Goal: Communication & Community: Answer question/provide support

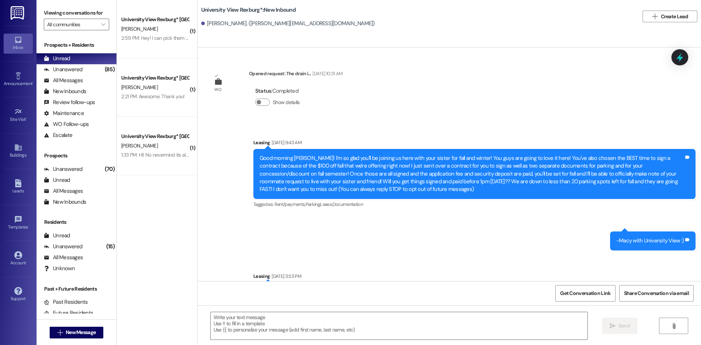
scroll to position [996, 0]
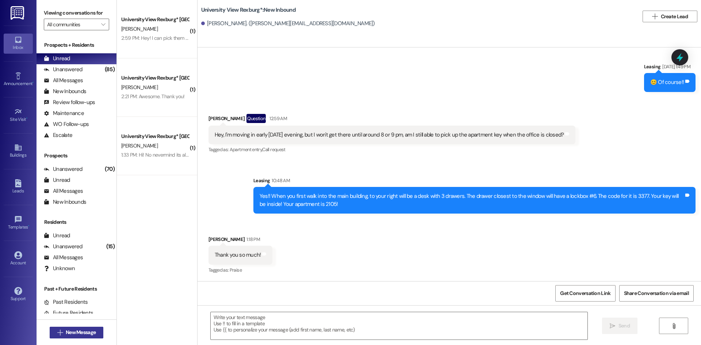
click at [70, 332] on span "New Message" at bounding box center [81, 332] width 30 height 8
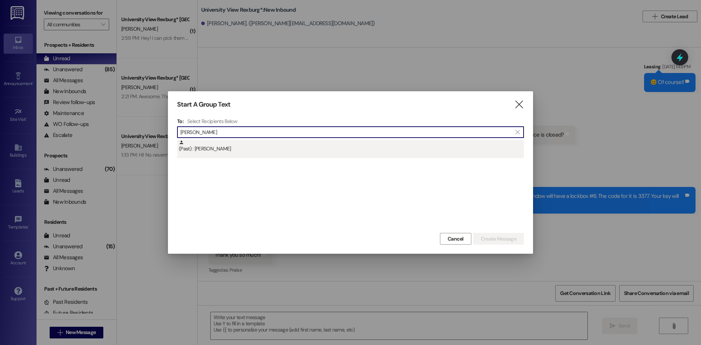
type input "[PERSON_NAME]"
click at [232, 143] on div "(Past) : [PERSON_NAME]" at bounding box center [351, 146] width 345 height 13
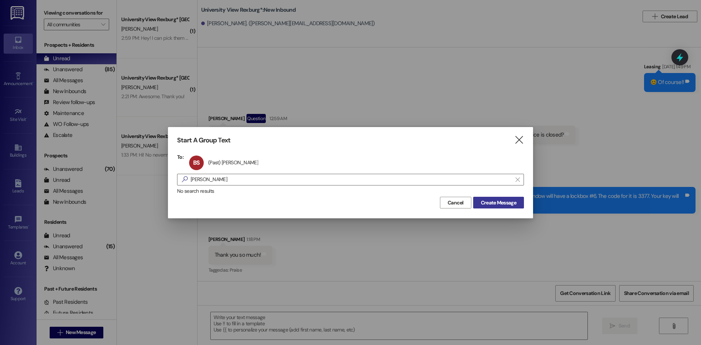
click at [506, 201] on span "Create Message" at bounding box center [498, 203] width 35 height 8
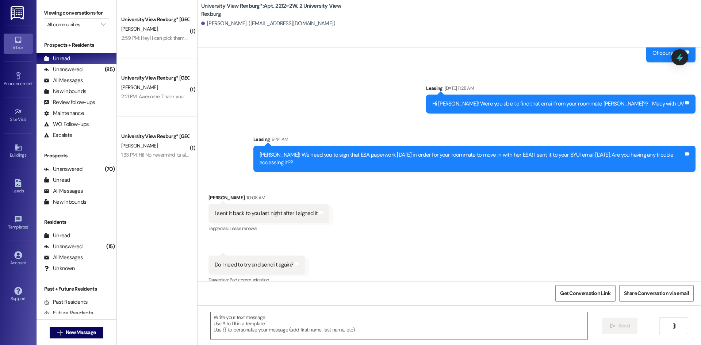
scroll to position [14371, 0]
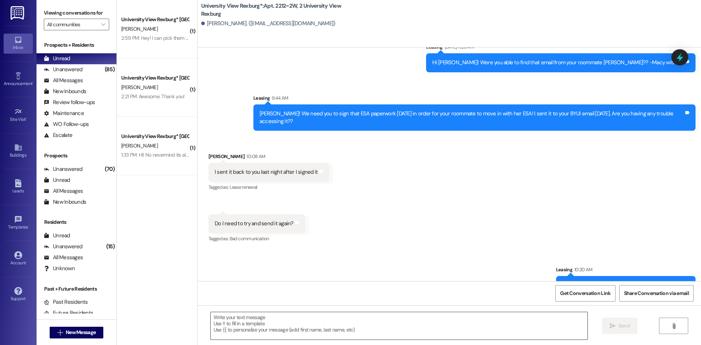
click at [496, 324] on textarea at bounding box center [399, 325] width 377 height 27
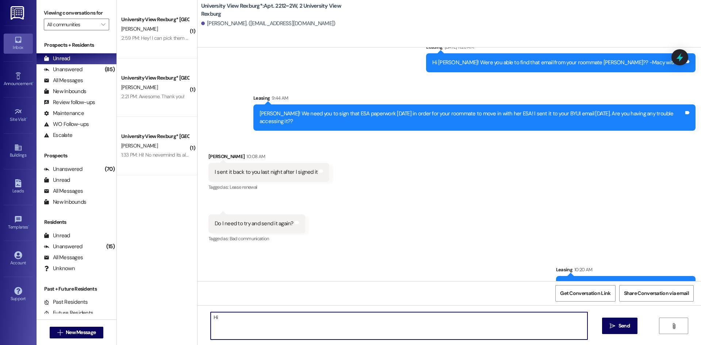
type textarea "H"
type textarea "We close in less than an hour so I'd love to hear from you before then!!"
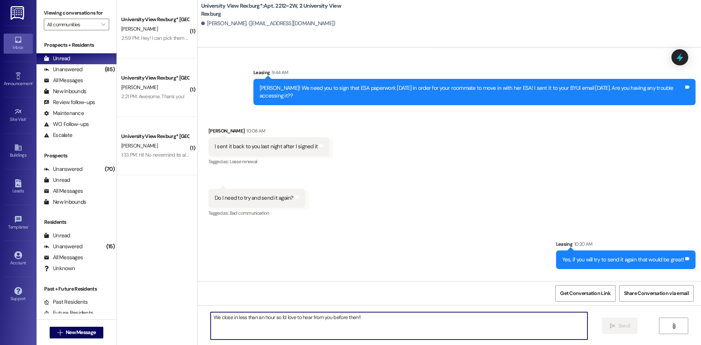
scroll to position [14422, 0]
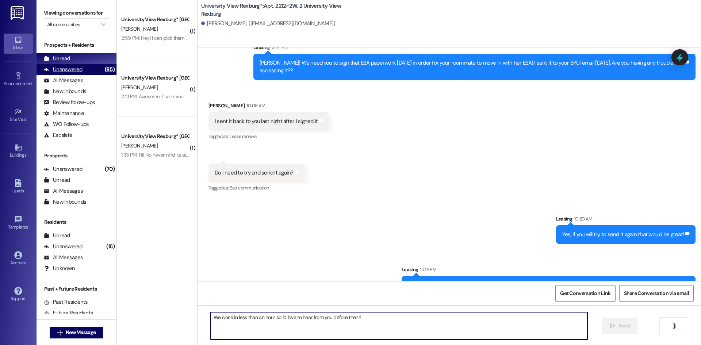
click at [85, 72] on div "Unanswered (85)" at bounding box center [76, 69] width 80 height 11
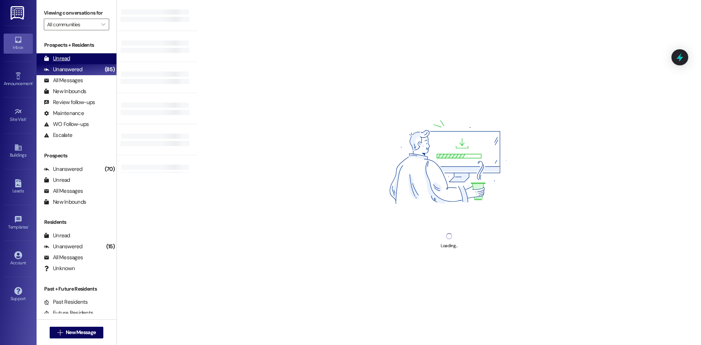
click at [84, 53] on div "Unread (0)" at bounding box center [76, 58] width 80 height 11
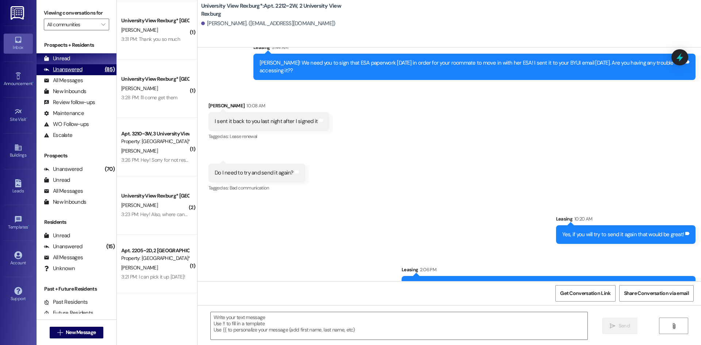
click at [77, 66] on div "Unanswered" at bounding box center [63, 70] width 39 height 8
click at [77, 57] on div "Unread (0)" at bounding box center [76, 58] width 80 height 11
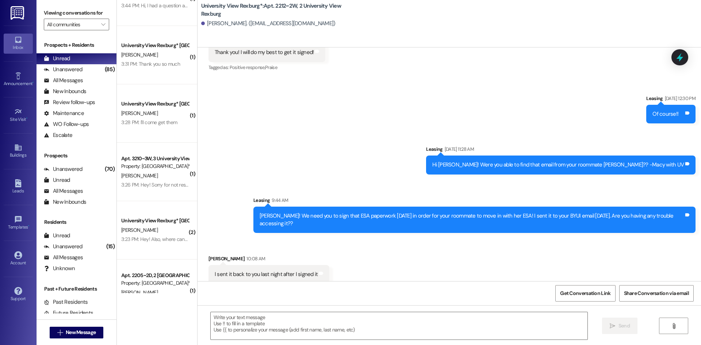
scroll to position [349, 0]
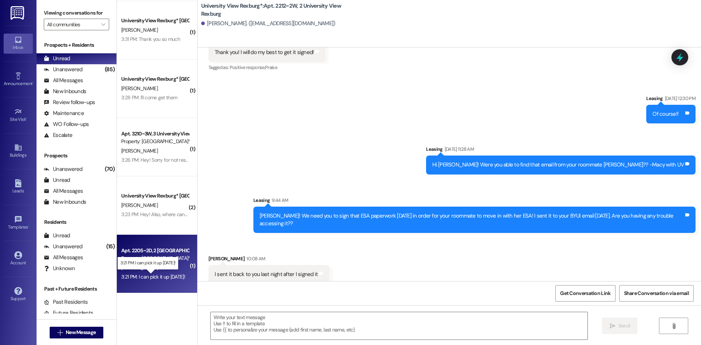
click at [155, 278] on div "3:21 PM: I can pick it up [DATE]! 3:21 PM: I can pick it up [DATE]!" at bounding box center [153, 276] width 64 height 7
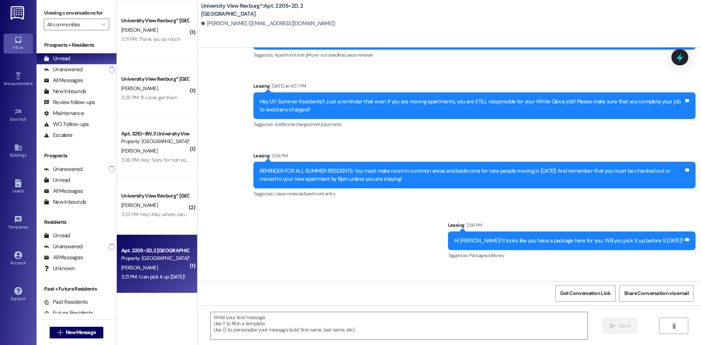
scroll to position [20219, 0]
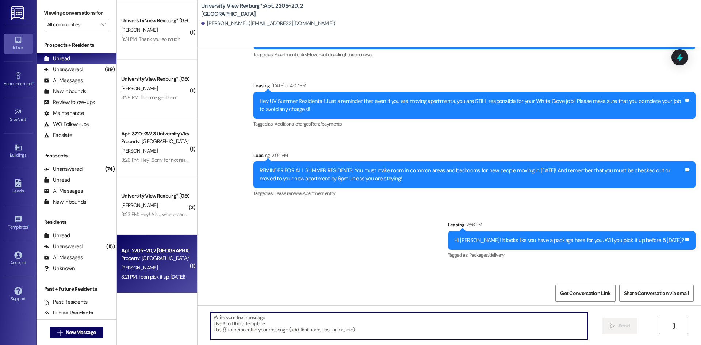
click at [433, 318] on textarea at bounding box center [399, 325] width 377 height 27
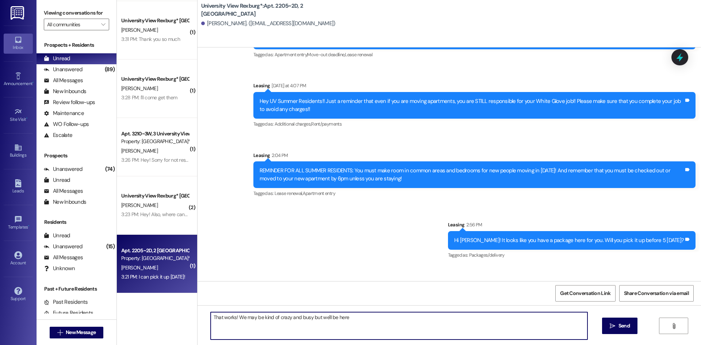
type textarea "That works! We may be kind of crazy and busy but we'll be here!"
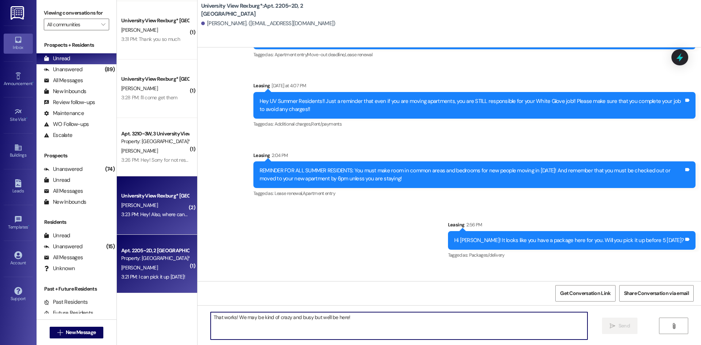
scroll to position [20219, 0]
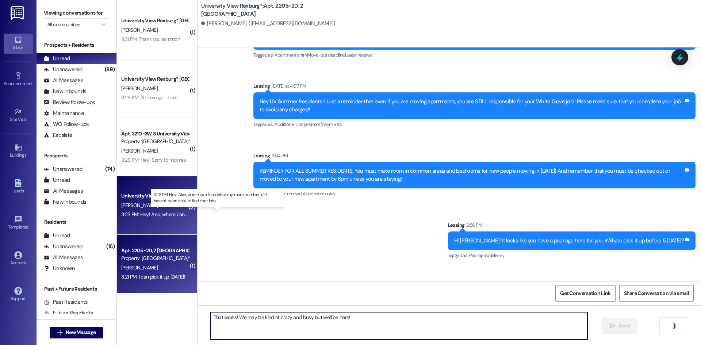
click at [144, 212] on div "3:23 PM: Hey! Also, where can I see what my room number is? I haven't been able…" at bounding box center [223, 214] width 205 height 7
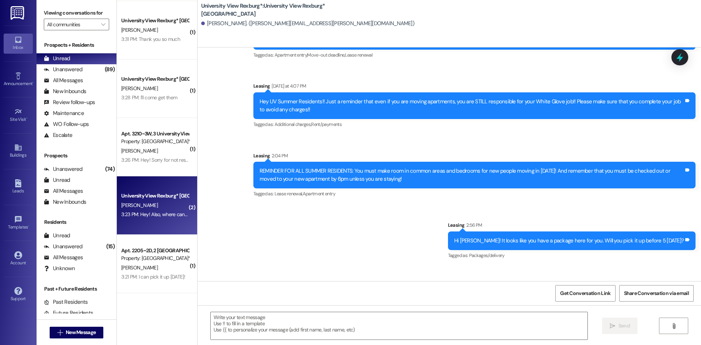
scroll to position [1719, 0]
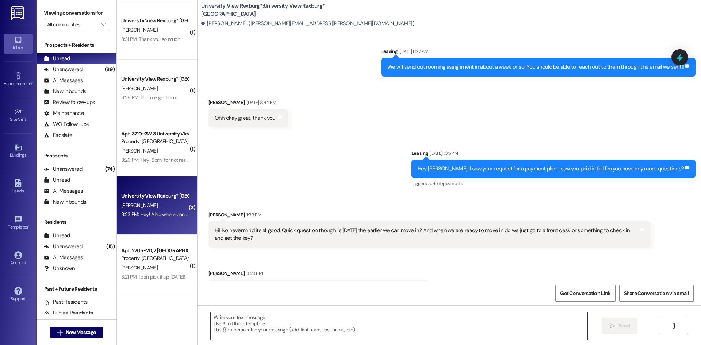
click at [334, 324] on textarea at bounding box center [399, 325] width 377 height 27
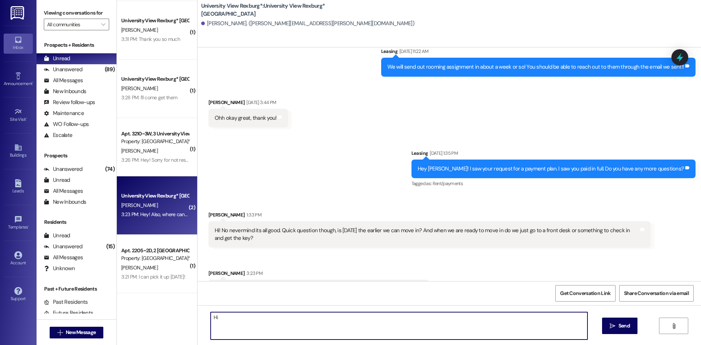
type textarea "H"
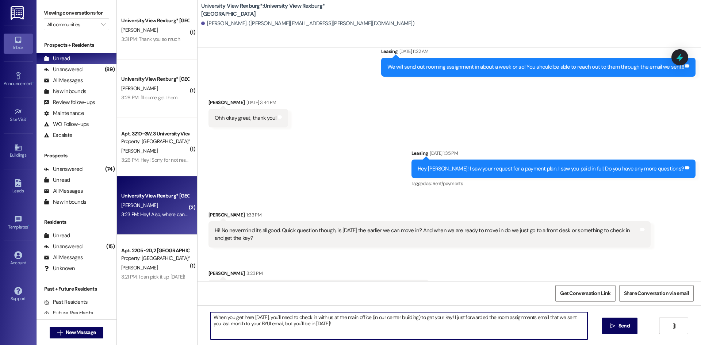
click at [402, 320] on textarea "When you get here [DATE], you'll need to check in with us at the main office (i…" at bounding box center [399, 325] width 377 height 27
click at [401, 322] on textarea "When you get here [DATE], you'll need to check in with us at the main office (i…" at bounding box center [399, 325] width 377 height 27
type textarea "When you get here [DATE], you'll need to check in with us at the main office (i…"
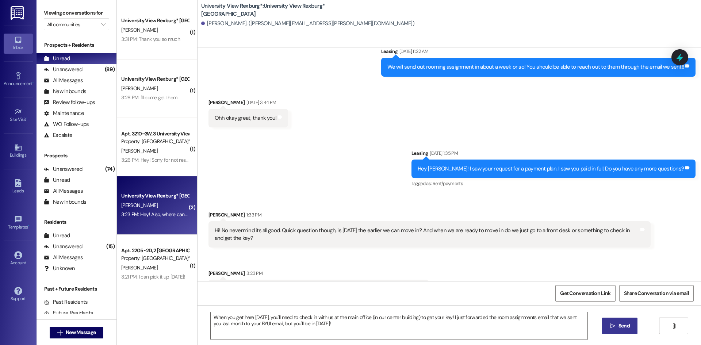
click at [617, 323] on span "Send" at bounding box center [624, 326] width 14 height 8
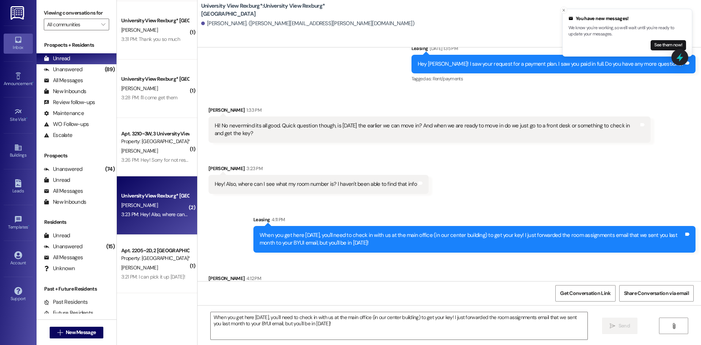
scroll to position [1828, 0]
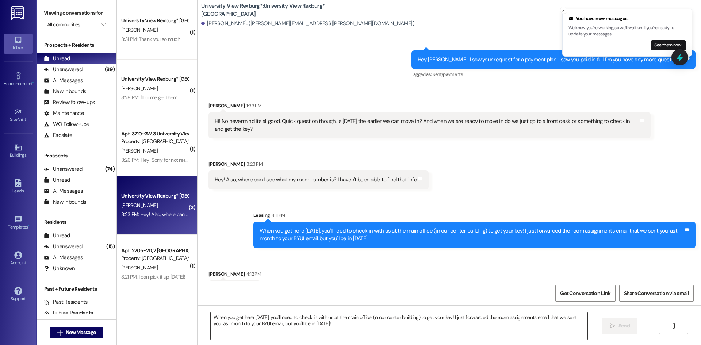
drag, startPoint x: 337, startPoint y: 322, endPoint x: 327, endPoint y: 330, distance: 12.3
click at [332, 324] on textarea "When you get here [DATE], you'll need to check in with us at the main office (i…" at bounding box center [399, 325] width 377 height 27
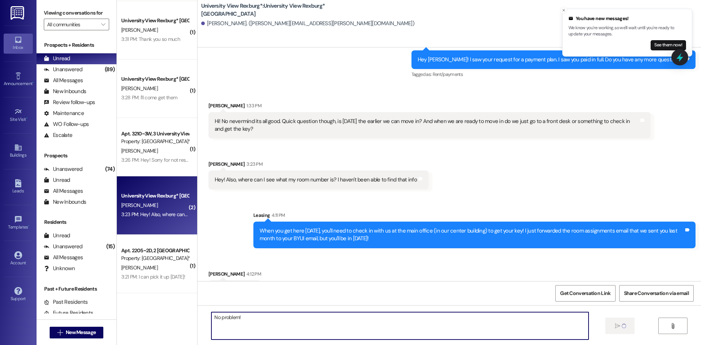
type textarea "No problem!"
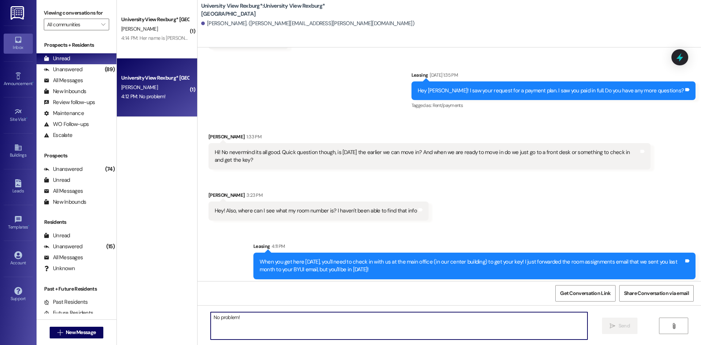
scroll to position [1879, 0]
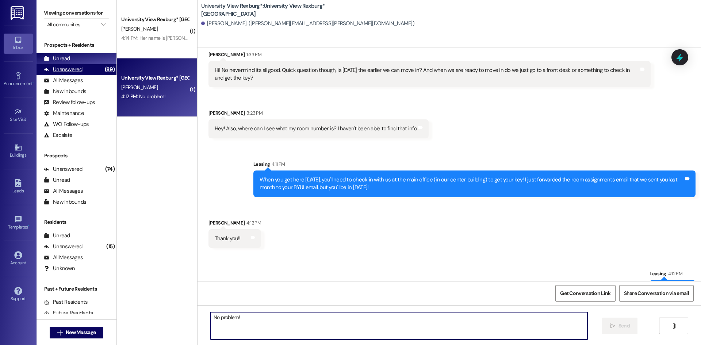
click at [87, 69] on div "Unanswered (89)" at bounding box center [76, 69] width 80 height 11
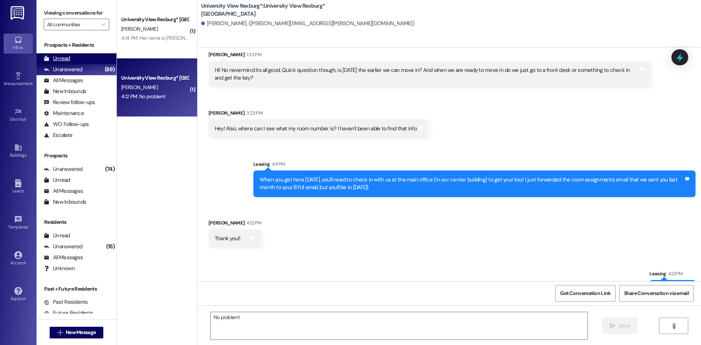
click at [84, 60] on div "Unread (0)" at bounding box center [76, 58] width 80 height 11
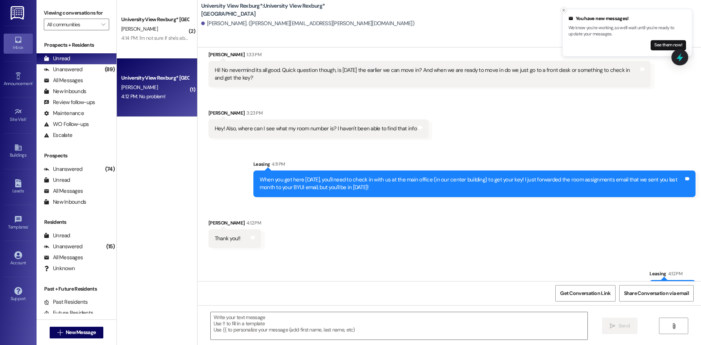
click at [564, 10] on icon "Close toast" at bounding box center [563, 10] width 4 height 4
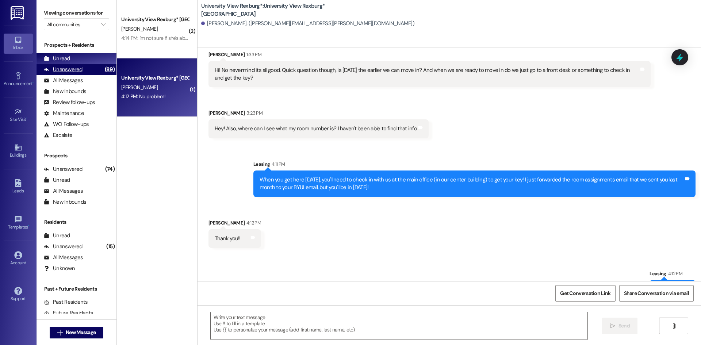
click at [103, 72] on div "(89)" at bounding box center [110, 69] width 14 height 11
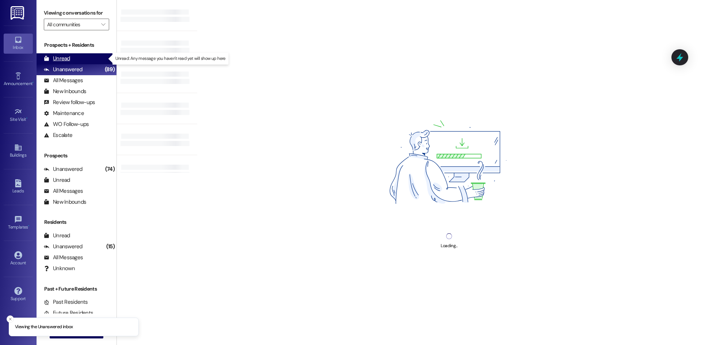
click at [93, 59] on div "Unread (0)" at bounding box center [76, 58] width 80 height 11
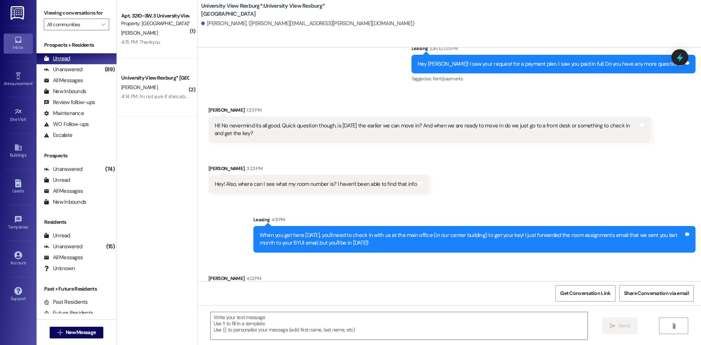
scroll to position [1828, 0]
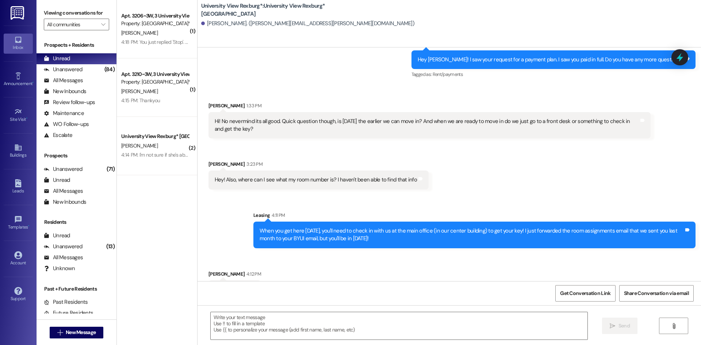
click at [157, 219] on div "( 1 ) Apt. 3206~3W, 3 [GEOGRAPHIC_DATA] Property: [GEOGRAPHIC_DATA]* [PERSON_NA…" at bounding box center [157, 146] width 80 height 293
